Goal: Check status: Check status

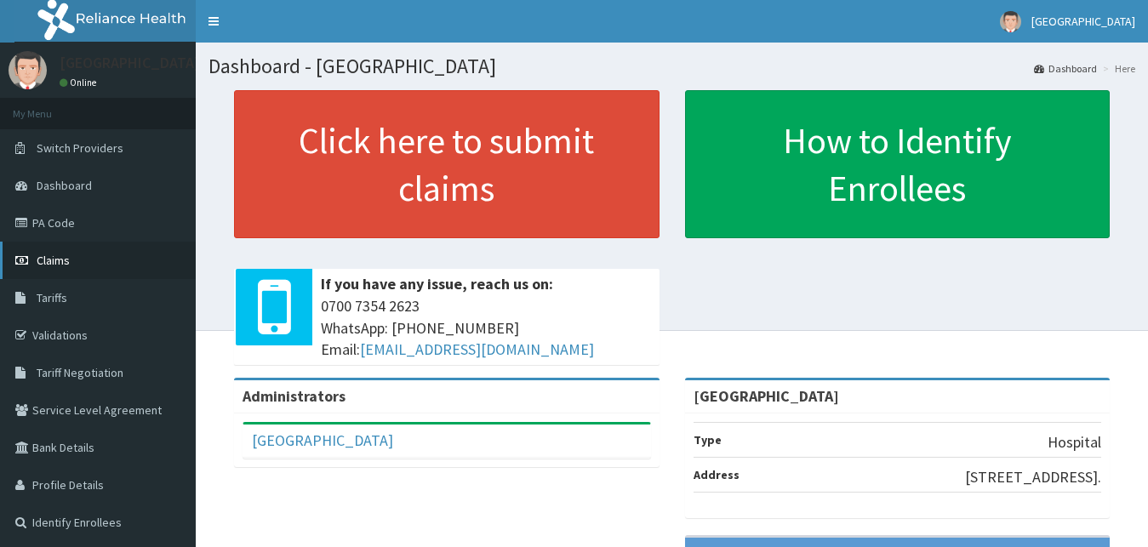
click at [89, 272] on link "Claims" at bounding box center [98, 260] width 196 height 37
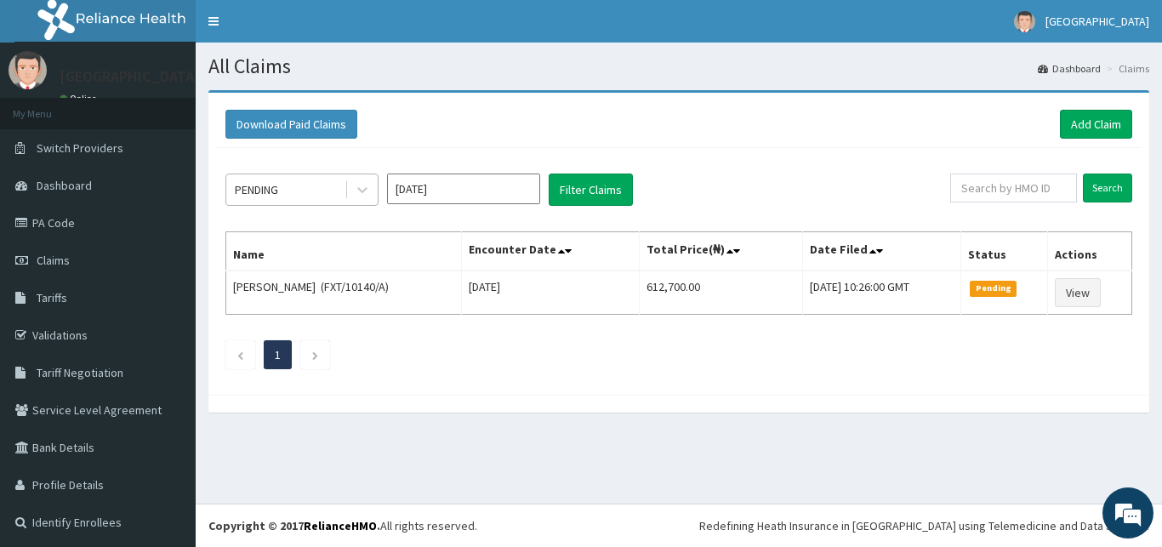
click at [311, 182] on div "PENDING" at bounding box center [285, 189] width 118 height 27
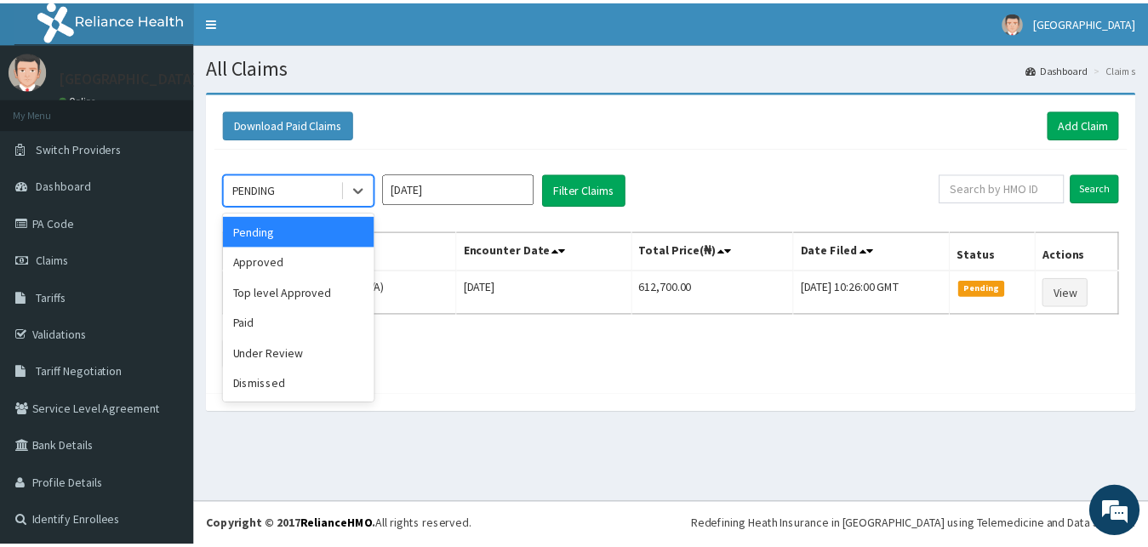
scroll to position [3, 0]
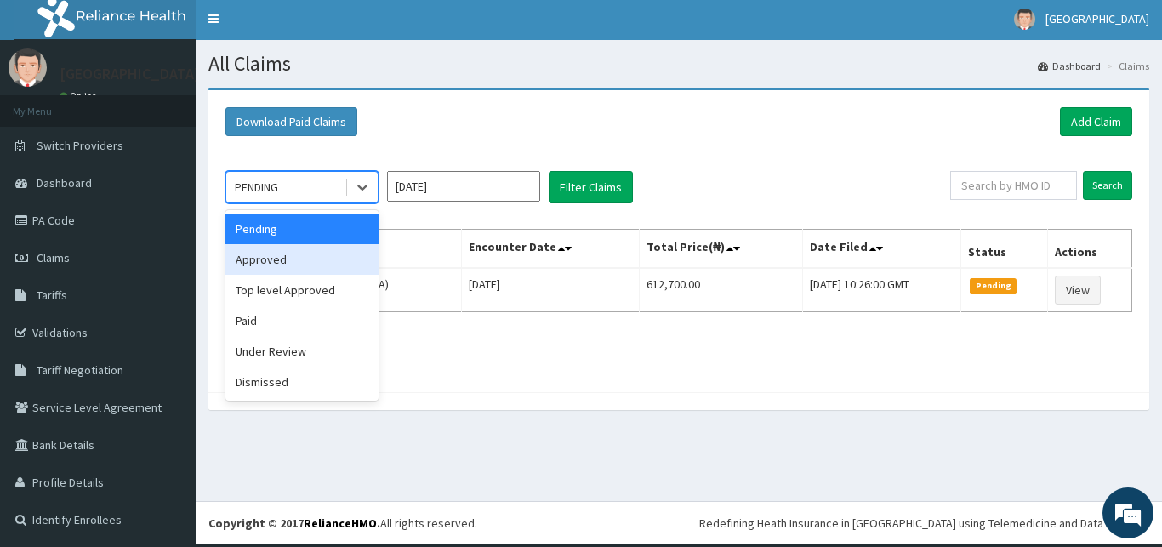
click at [281, 271] on div "Approved" at bounding box center [301, 259] width 153 height 31
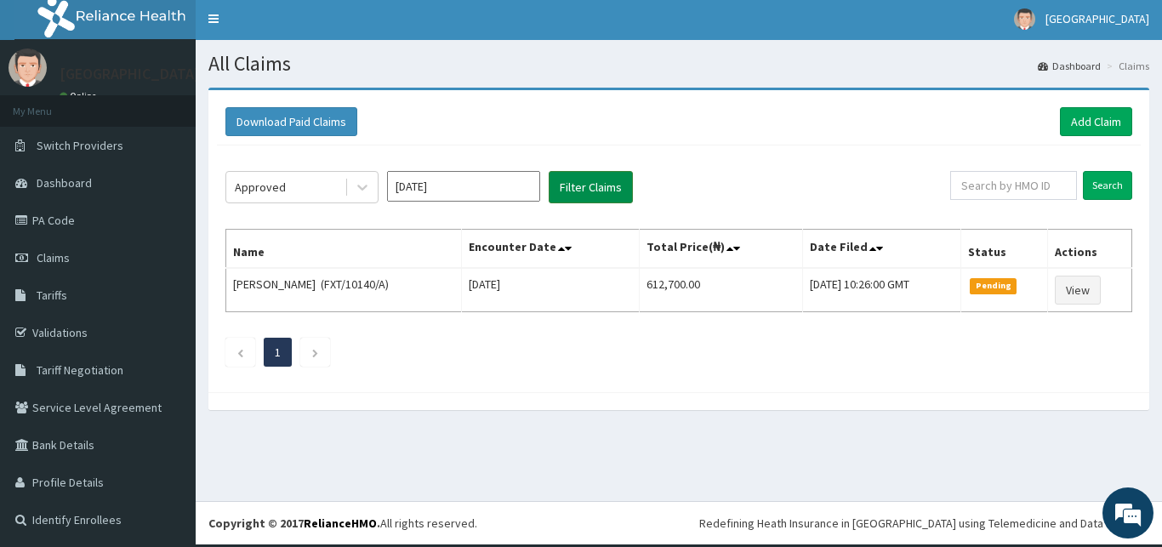
click at [569, 190] on button "Filter Claims" at bounding box center [591, 187] width 84 height 32
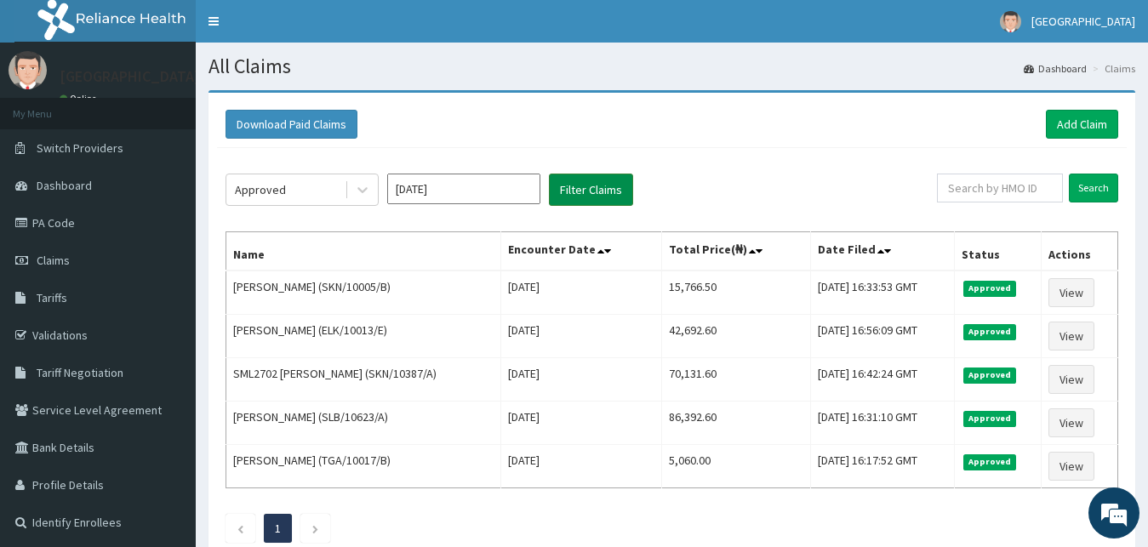
scroll to position [0, 0]
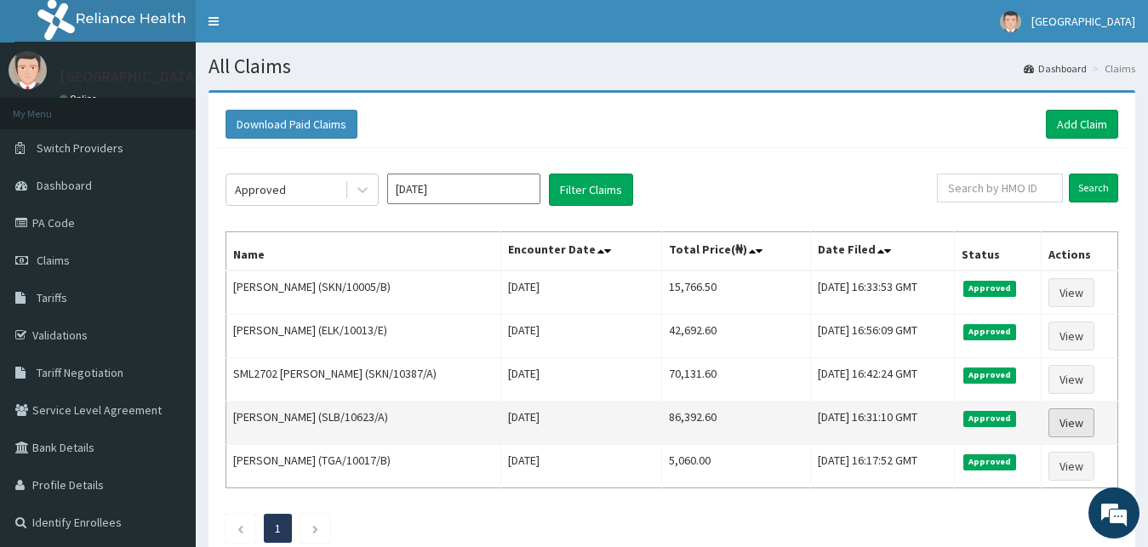
click at [1079, 419] on link "View" at bounding box center [1071, 422] width 46 height 29
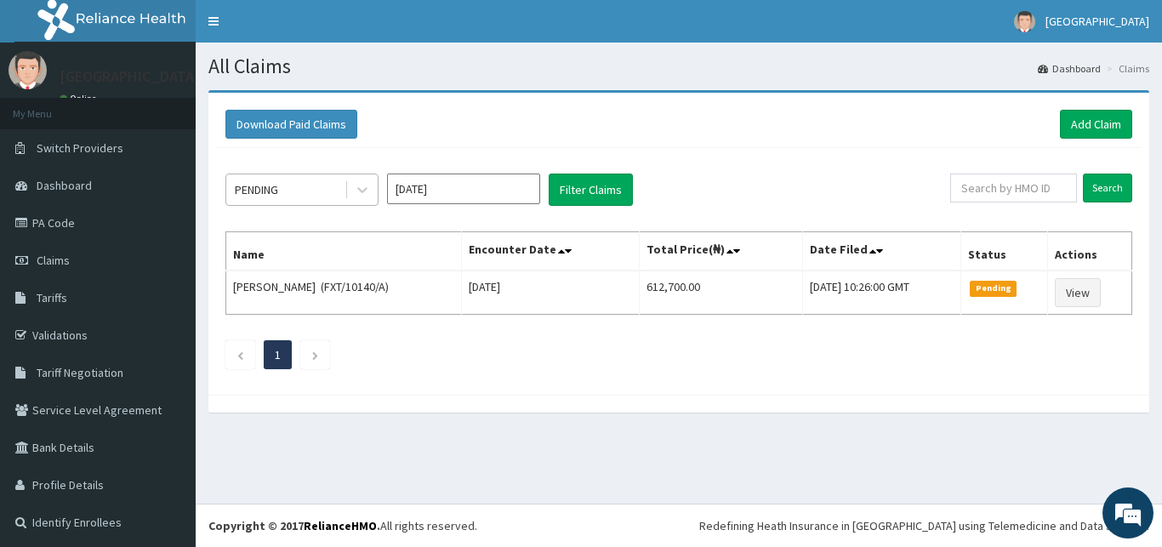
click at [285, 180] on div "PENDING" at bounding box center [285, 189] width 118 height 27
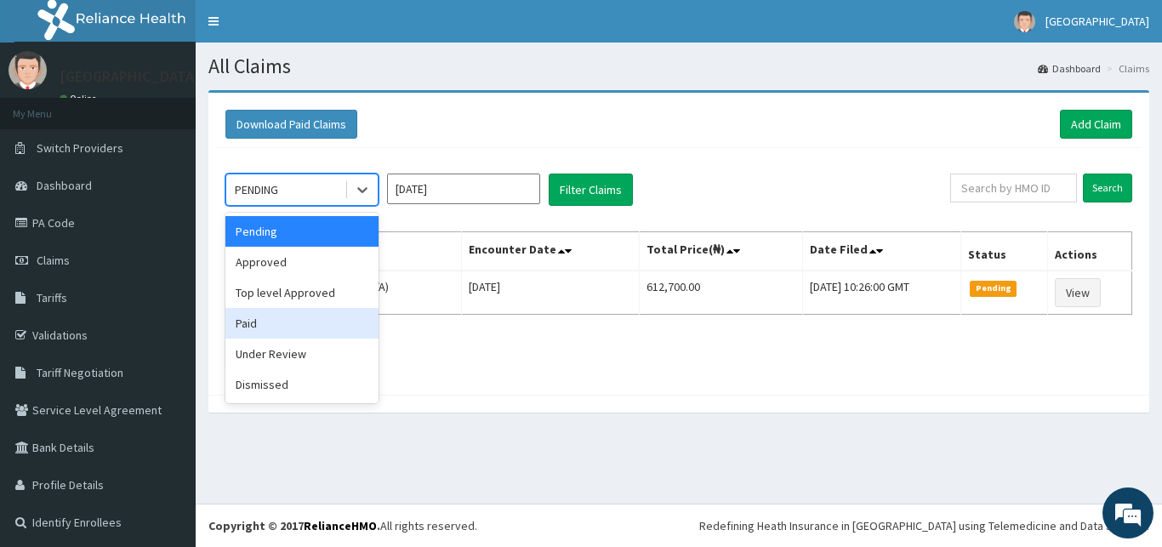
click at [278, 314] on div "Paid" at bounding box center [301, 323] width 153 height 31
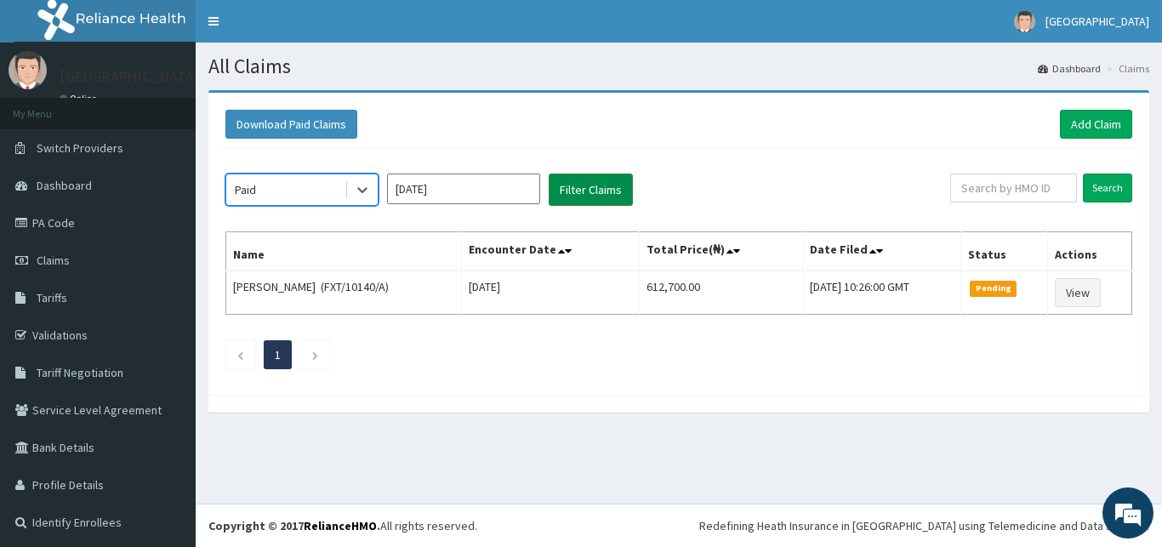
click at [568, 187] on button "Filter Claims" at bounding box center [591, 190] width 84 height 32
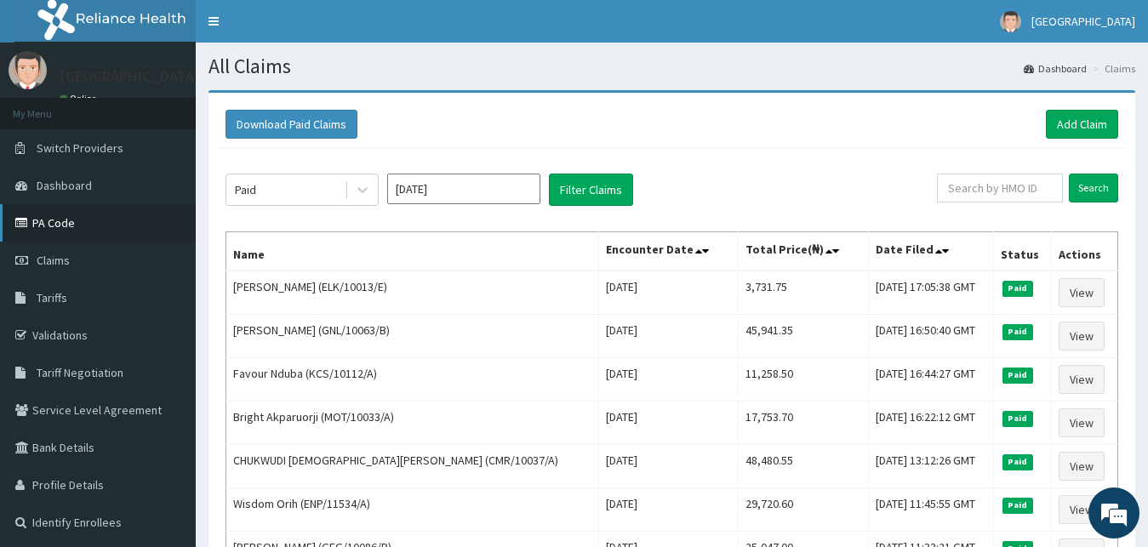
click at [123, 228] on link "PA Code" at bounding box center [98, 222] width 196 height 37
